Goal: Task Accomplishment & Management: Manage account settings

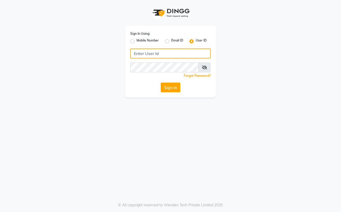
type input "Straight N Curls"
click at [171, 88] on button "Sign In" at bounding box center [171, 88] width 20 height 10
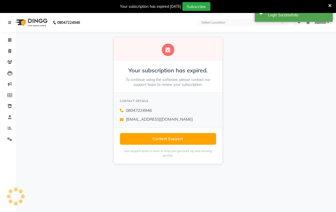
select select "en"
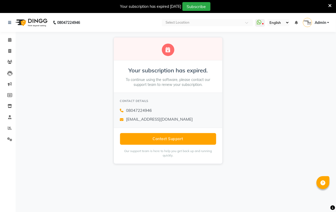
click at [277, 104] on div "Your subscription has expired. To continue using the software, please contact o…" at bounding box center [168, 100] width 336 height 137
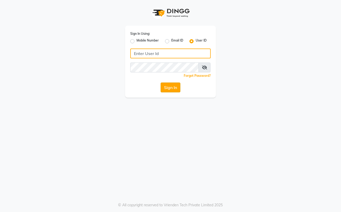
type input "Straight N Curls"
click at [173, 90] on button "Sign In" at bounding box center [171, 88] width 20 height 10
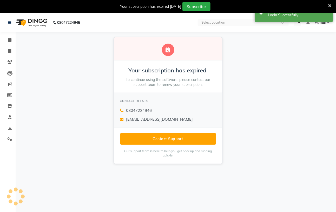
select select "en"
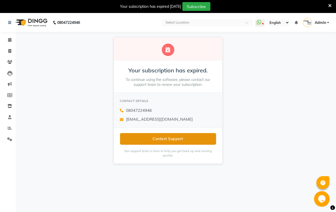
click at [165, 143] on button "Contact Support" at bounding box center [168, 139] width 96 height 12
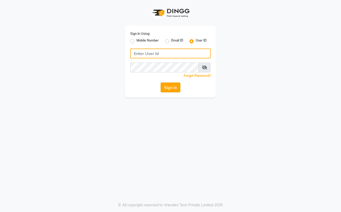
type input "Straight N Curls"
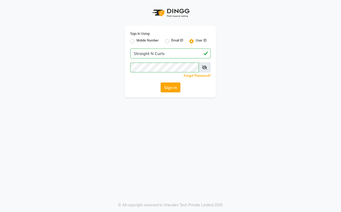
click at [171, 83] on button "Sign In" at bounding box center [171, 88] width 20 height 10
click at [171, 83] on div "Sign In" at bounding box center [170, 88] width 80 height 10
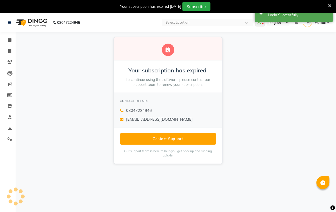
select select "en"
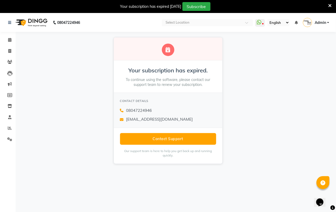
click at [7, 1] on div "Your subscription has expired 2 days ago Subscribe" at bounding box center [168, 6] width 336 height 13
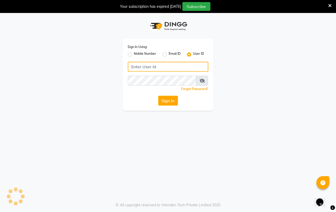
type input "Straight N Curls"
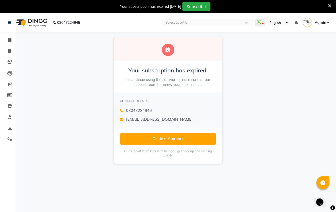
select select "en"
click at [183, 130] on div "Contact Support Our support team is here to help you get back up and running qu…" at bounding box center [168, 146] width 109 height 36
click at [183, 131] on div "Contact Support Our support team is here to help you get back up and running qu…" at bounding box center [168, 146] width 109 height 36
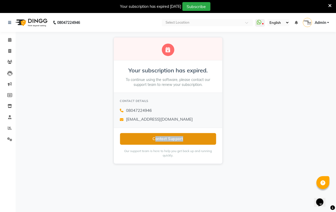
click at [187, 135] on button "Contact Support" at bounding box center [168, 139] width 96 height 12
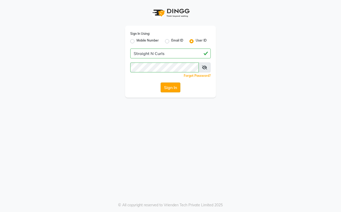
click at [173, 89] on button "Sign In" at bounding box center [171, 88] width 20 height 10
click at [173, 89] on div "Sign In" at bounding box center [170, 88] width 80 height 10
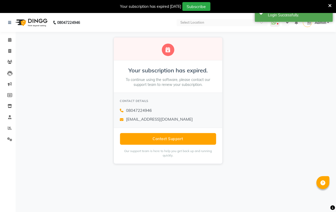
select select "en"
click at [176, 133] on div "Contact Support Our support team is here to help you get back up and running qu…" at bounding box center [168, 146] width 109 height 36
drag, startPoint x: 176, startPoint y: 132, endPoint x: 177, endPoint y: 120, distance: 12.2
click at [177, 127] on div "Your subscription has expired. To continue using the software, please contact o…" at bounding box center [167, 100] width 109 height 127
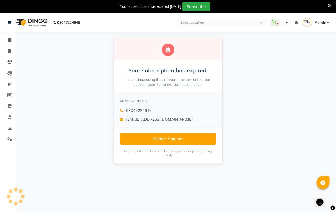
select select "en"
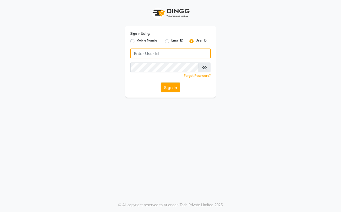
type input "Straight N Curls"
click at [172, 90] on button "Sign In" at bounding box center [171, 88] width 20 height 10
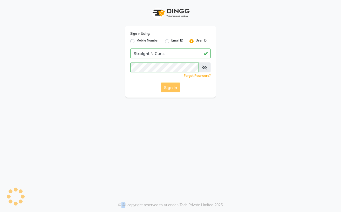
click at [172, 90] on div "Sign In" at bounding box center [170, 88] width 80 height 10
click at [168, 87] on button "Sign In" at bounding box center [171, 88] width 20 height 10
click at [168, 87] on div "Sign In" at bounding box center [170, 88] width 80 height 10
click at [169, 89] on button "Sign In" at bounding box center [171, 88] width 20 height 10
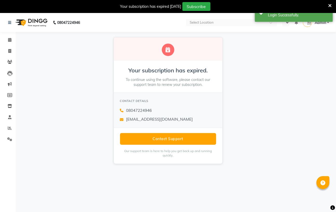
select select "en"
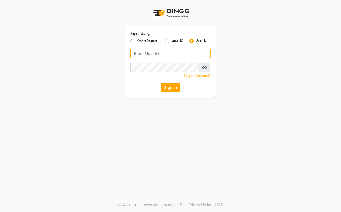
type input "Straight N Curls"
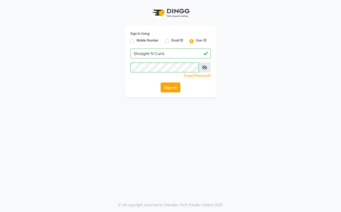
click at [168, 90] on button "Sign In" at bounding box center [171, 88] width 20 height 10
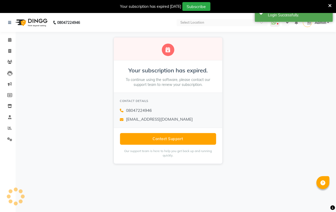
select select "en"
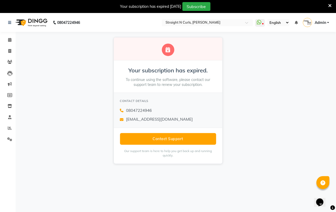
click at [260, 92] on div "Your subscription has expired. To continue using the software, please contact o…" at bounding box center [168, 100] width 336 height 137
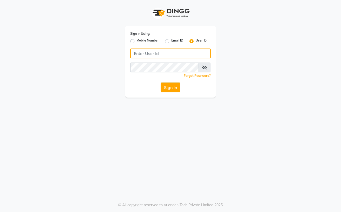
type input "Straight N Curls"
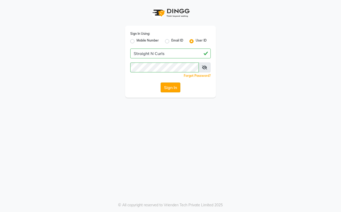
click at [170, 89] on button "Sign In" at bounding box center [171, 88] width 20 height 10
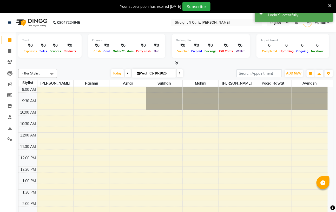
select select "en"
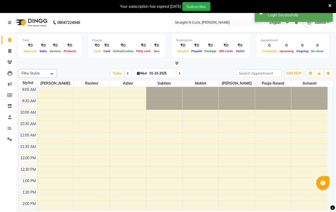
click at [90, 68] on div "Filter Stylist Select All [PERSON_NAME] [PERSON_NAME] [PERSON_NAME] pooja rawat…" at bounding box center [175, 145] width 315 height 157
click at [86, 72] on div "[DATE] [DATE]" at bounding box center [147, 74] width 174 height 8
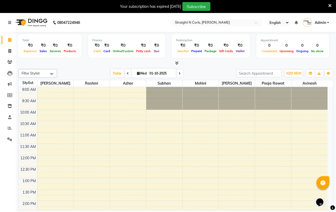
drag, startPoint x: 224, startPoint y: 65, endPoint x: 202, endPoint y: 65, distance: 22.3
click at [224, 65] on div at bounding box center [175, 63] width 315 height 5
